Goal: Task Accomplishment & Management: Complete application form

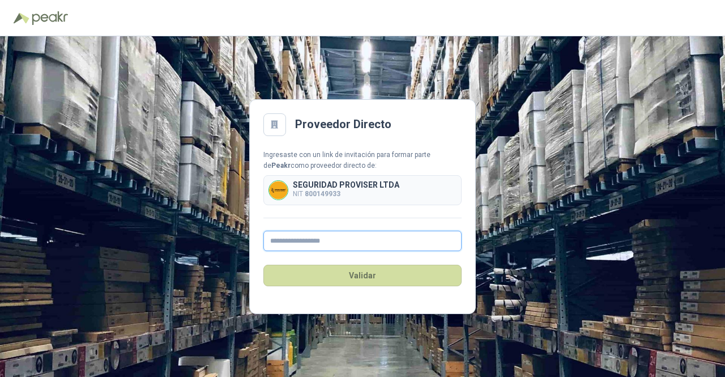
click at [326, 242] on input "text" at bounding box center [363, 241] width 198 height 20
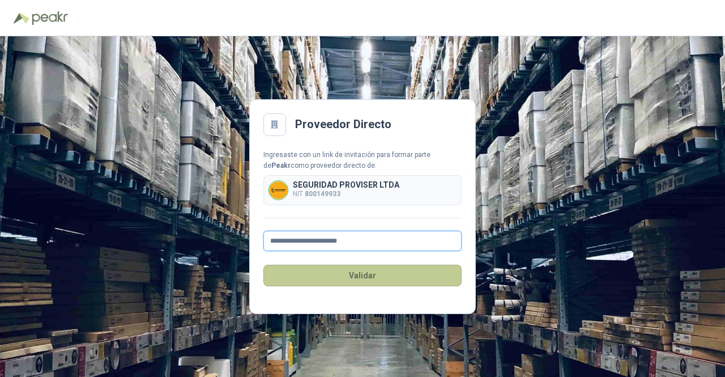
type input "**********"
click at [422, 265] on button "Validar" at bounding box center [363, 276] width 198 height 22
click at [415, 267] on button "Validar" at bounding box center [363, 276] width 198 height 22
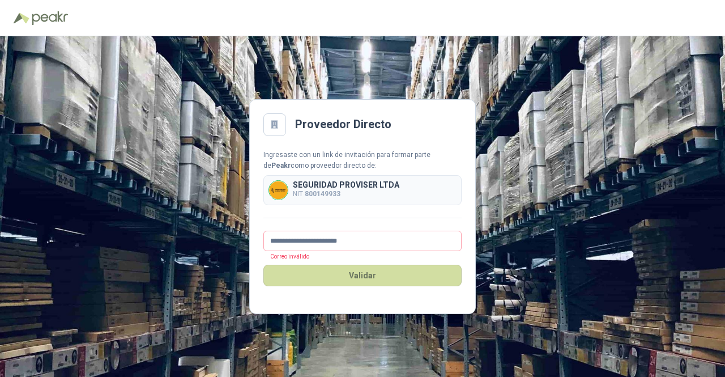
click at [287, 191] on img at bounding box center [278, 190] width 19 height 19
click at [294, 113] on div "Proveedor Directo" at bounding box center [363, 124] width 198 height 23
click at [263, 124] on main "**********" at bounding box center [362, 206] width 227 height 215
click at [273, 133] on div at bounding box center [275, 124] width 23 height 23
click at [44, 13] on img at bounding box center [50, 18] width 36 height 14
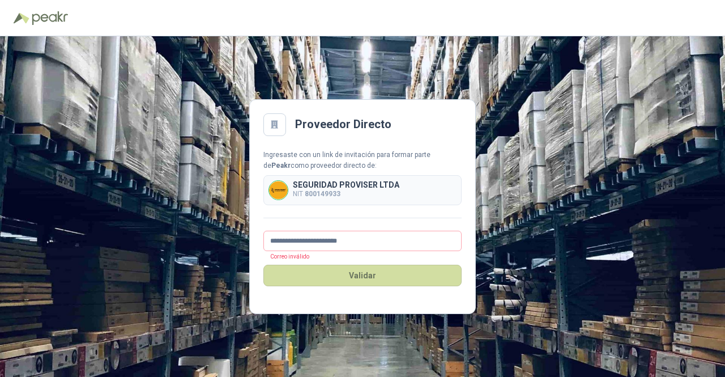
click at [44, 13] on img at bounding box center [50, 18] width 36 height 14
click at [320, 199] on p "NIT 800149933" at bounding box center [346, 194] width 107 height 11
